Goal: Task Accomplishment & Management: Manage account settings

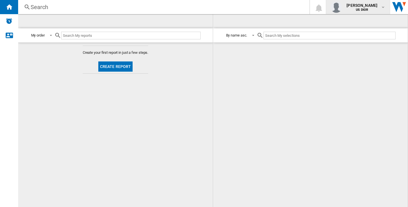
click at [347, 3] on span "[PERSON_NAME]" at bounding box center [362, 6] width 31 height 6
click at [347, 50] on button "Logout" at bounding box center [342, 49] width 54 height 11
click at [357, 1] on div "[PERSON_NAME] US DIOR" at bounding box center [358, 6] width 55 height 11
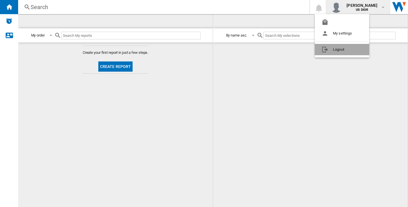
click at [349, 48] on button "Logout" at bounding box center [342, 49] width 54 height 11
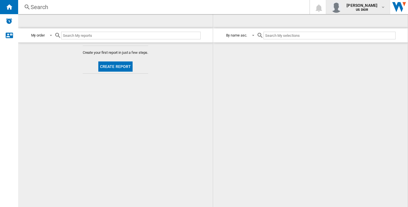
click at [352, 3] on span "[PERSON_NAME]" at bounding box center [362, 6] width 31 height 6
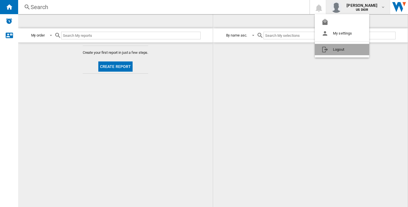
click at [346, 46] on button "Logout" at bounding box center [342, 49] width 54 height 11
